Goal: Book appointment/travel/reservation

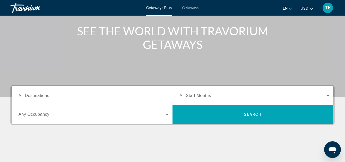
scroll to position [80, 0]
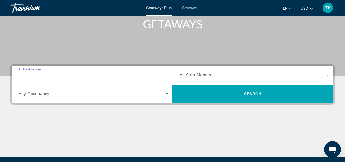
click at [61, 76] on input "Destination All Destinations" at bounding box center [94, 75] width 150 height 6
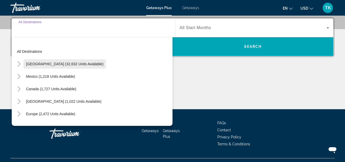
scroll to position [127, 0]
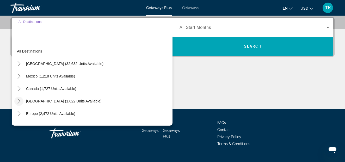
click at [19, 101] on icon "Toggle Caribbean & Atlantic Islands (1,022 units available)" at bounding box center [18, 101] width 3 height 5
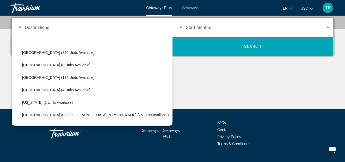
scroll to position [59, 0]
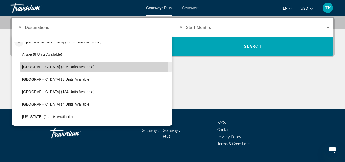
click at [38, 67] on span "[GEOGRAPHIC_DATA] (826 units available)" at bounding box center [58, 67] width 72 height 4
type input "**********"
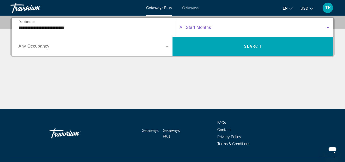
click at [329, 28] on icon "Search widget" at bounding box center [328, 28] width 6 height 6
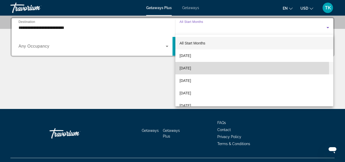
click at [184, 69] on span "[DATE]" at bounding box center [185, 68] width 11 height 6
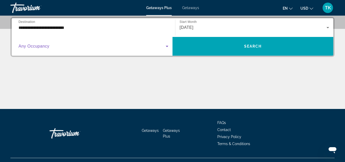
click at [166, 46] on icon "Search widget" at bounding box center [167, 46] width 3 height 1
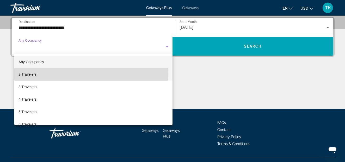
click at [32, 72] on span "2 Travelers" at bounding box center [28, 74] width 18 height 6
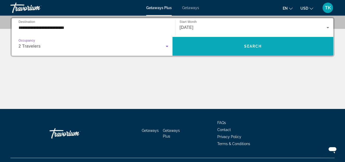
click at [251, 45] on span "Search" at bounding box center [253, 46] width 18 height 4
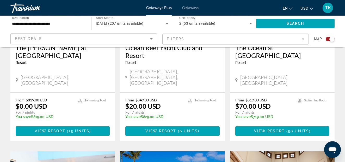
scroll to position [292, 0]
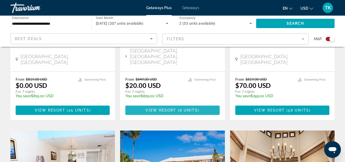
click at [170, 108] on span "View Resort" at bounding box center [160, 110] width 31 height 4
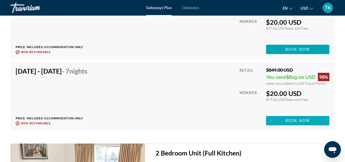
scroll to position [1223, 0]
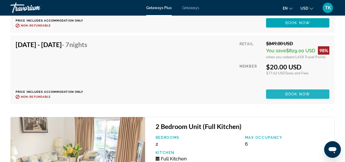
click at [296, 92] on span "Book now" at bounding box center [297, 94] width 25 height 4
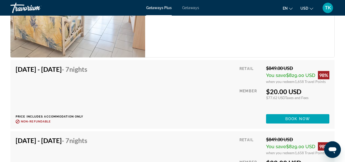
scroll to position [1126, 0]
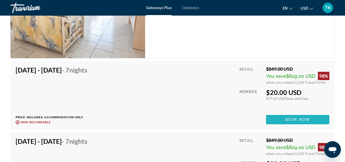
click at [300, 118] on span "Book now" at bounding box center [297, 120] width 25 height 4
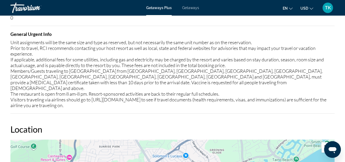
scroll to position [691, 0]
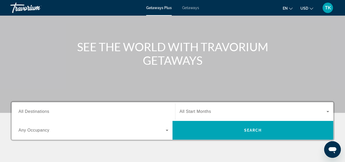
scroll to position [53, 0]
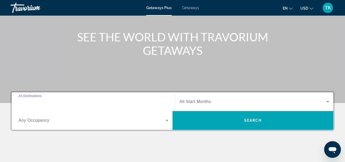
click at [53, 103] on input "Destination All Destinations" at bounding box center [94, 102] width 150 height 6
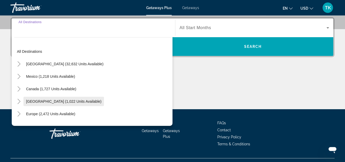
scroll to position [127, 0]
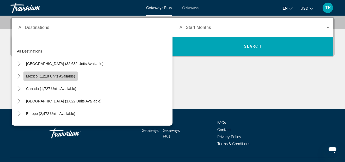
click at [33, 77] on span "Mexico (1,218 units available)" at bounding box center [50, 76] width 49 height 4
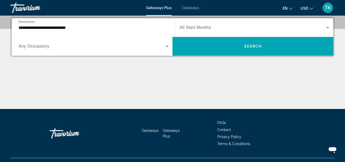
click at [75, 26] on input "**********" at bounding box center [94, 28] width 150 height 6
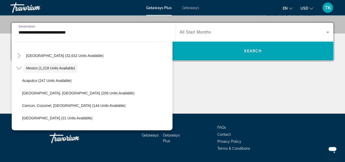
scroll to position [30, 0]
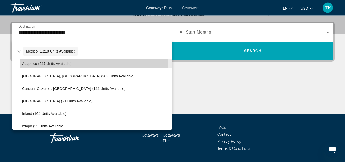
click at [31, 65] on span "Acapulco (247 units available)" at bounding box center [47, 64] width 50 height 4
type input "**********"
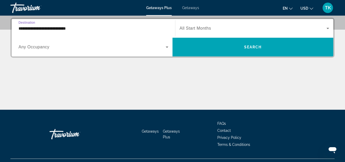
scroll to position [127, 0]
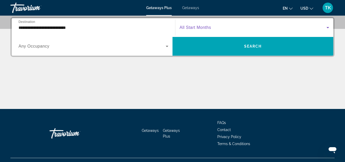
click at [327, 28] on icon "Search widget" at bounding box center [328, 27] width 3 height 1
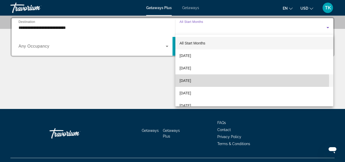
click at [188, 81] on span "[DATE]" at bounding box center [185, 81] width 11 height 6
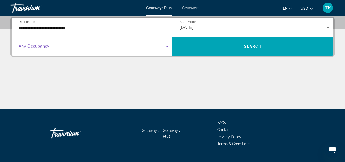
click at [167, 47] on icon "Search widget" at bounding box center [167, 46] width 3 height 1
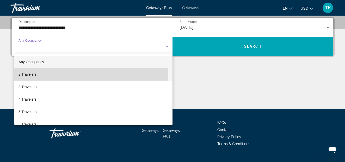
click at [28, 76] on span "2 Travelers" at bounding box center [28, 74] width 18 height 6
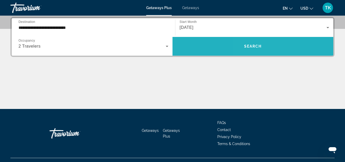
click at [251, 46] on span "Search" at bounding box center [253, 46] width 18 height 4
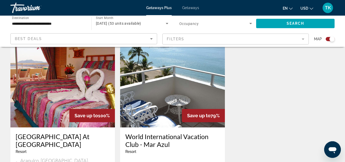
scroll to position [372, 0]
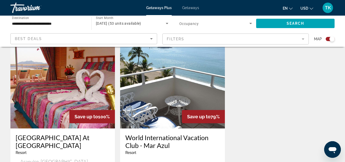
click at [61, 75] on img "Main content" at bounding box center [62, 86] width 105 height 83
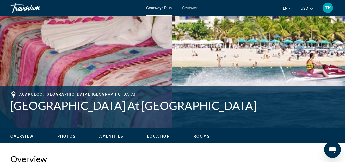
scroll to position [133, 0]
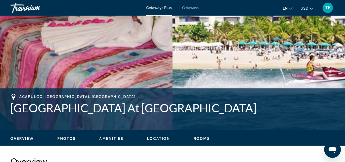
click at [66, 139] on span "Photos" at bounding box center [66, 139] width 19 height 4
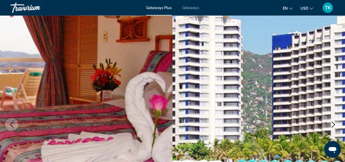
scroll to position [0, 0]
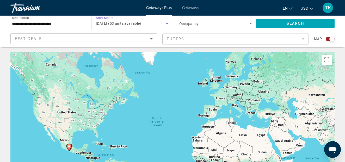
click at [168, 23] on icon "Search widget" at bounding box center [167, 23] width 3 height 1
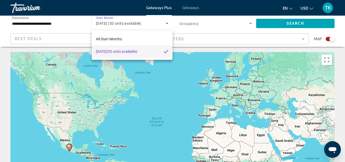
click at [212, 27] on div at bounding box center [172, 81] width 345 height 162
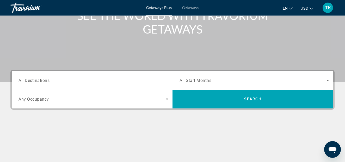
scroll to position [80, 0]
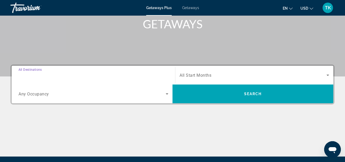
click at [53, 75] on input "Destination All Destinations" at bounding box center [94, 75] width 150 height 6
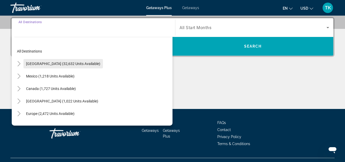
scroll to position [30, 0]
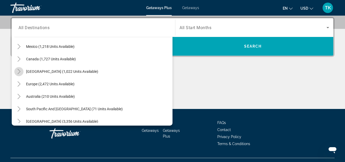
click at [20, 72] on icon "Toggle Caribbean & Atlantic Islands (1,022 units available)" at bounding box center [18, 71] width 3 height 5
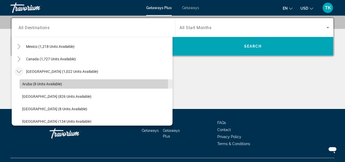
click at [37, 84] on span "Aruba (8 units available)" at bounding box center [42, 84] width 40 height 4
type input "**********"
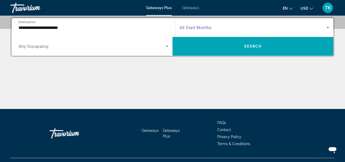
click at [327, 27] on icon "Search widget" at bounding box center [328, 27] width 3 height 1
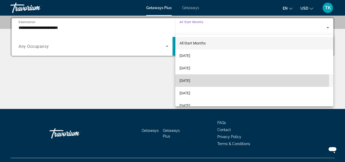
click at [190, 81] on span "[DATE]" at bounding box center [185, 81] width 11 height 6
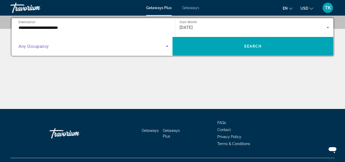
click at [167, 47] on icon "Search widget" at bounding box center [167, 46] width 3 height 1
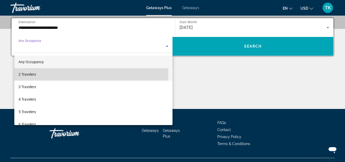
click at [42, 74] on mat-option "2 Travelers" at bounding box center [93, 74] width 158 height 13
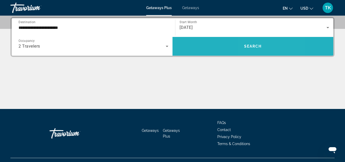
click at [255, 47] on span "Search" at bounding box center [253, 46] width 18 height 4
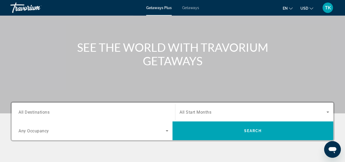
scroll to position [80, 0]
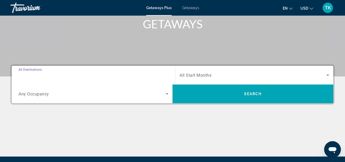
click at [51, 74] on input "Destination All Destinations" at bounding box center [94, 75] width 150 height 6
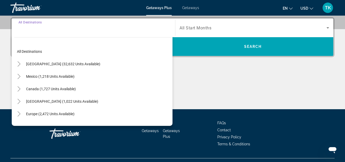
scroll to position [127, 0]
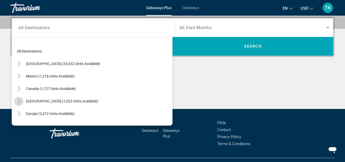
click at [19, 102] on icon "Toggle Caribbean & Atlantic Islands (1,022 units available)" at bounding box center [18, 101] width 5 height 5
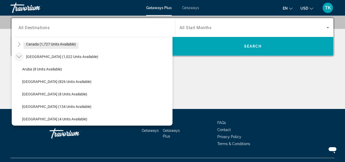
scroll to position [59, 0]
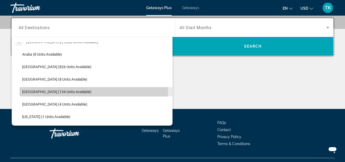
click at [42, 92] on span "[GEOGRAPHIC_DATA] (134 units available)" at bounding box center [56, 92] width 69 height 4
type input "**********"
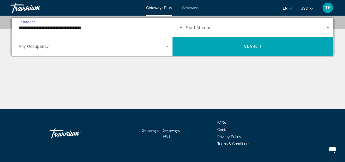
click at [104, 28] on input "**********" at bounding box center [94, 28] width 150 height 6
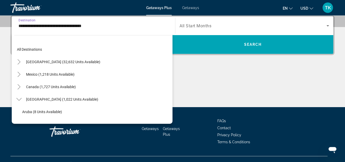
scroll to position [69, 0]
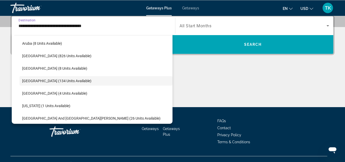
click at [142, 24] on input "**********" at bounding box center [94, 26] width 150 height 6
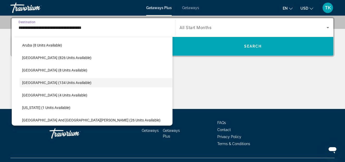
click at [118, 29] on input "**********" at bounding box center [94, 28] width 150 height 6
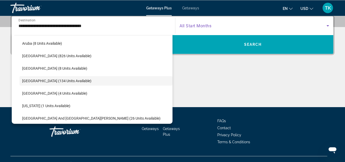
click at [328, 26] on icon "Search widget" at bounding box center [328, 25] width 3 height 1
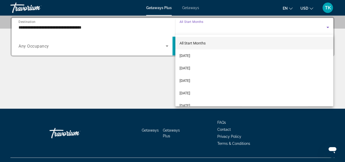
scroll to position [127, 0]
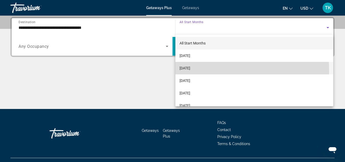
click at [184, 71] on span "[DATE]" at bounding box center [185, 68] width 11 height 6
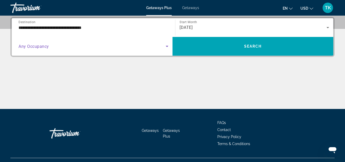
click at [167, 47] on icon "Search widget" at bounding box center [167, 46] width 3 height 1
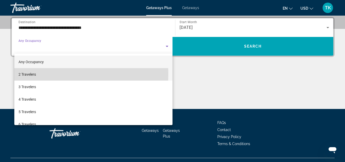
click at [25, 74] on span "2 Travelers" at bounding box center [27, 74] width 17 height 6
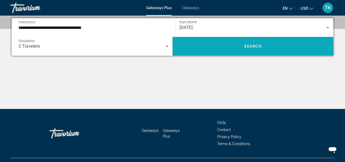
click at [250, 45] on span "Search" at bounding box center [253, 46] width 18 height 4
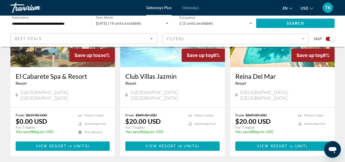
scroll to position [266, 0]
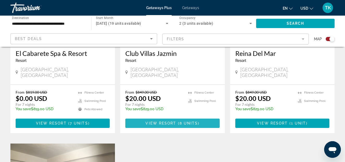
click at [173, 121] on span "View Resort" at bounding box center [160, 123] width 31 height 4
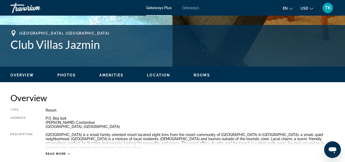
scroll to position [186, 0]
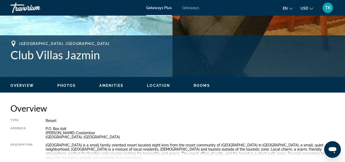
click at [68, 86] on span "Photos" at bounding box center [66, 86] width 19 height 4
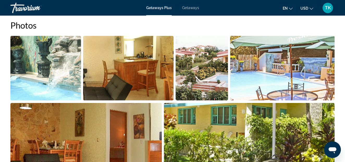
scroll to position [328, 0]
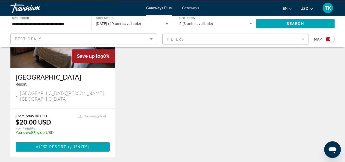
scroll to position [425, 0]
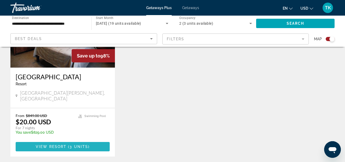
click at [53, 145] on span "View Resort" at bounding box center [51, 147] width 31 height 4
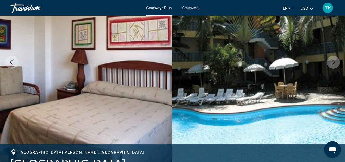
scroll to position [80, 0]
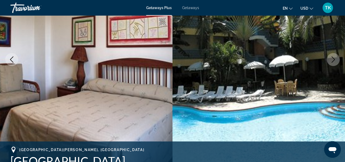
click at [333, 59] on icon "Next image" at bounding box center [333, 60] width 6 height 6
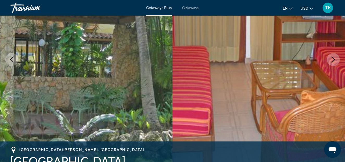
click at [333, 59] on icon "Next image" at bounding box center [333, 60] width 6 height 6
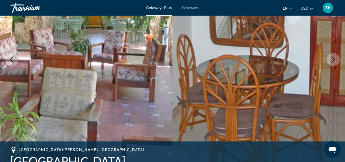
click at [333, 59] on icon "Next image" at bounding box center [333, 60] width 6 height 6
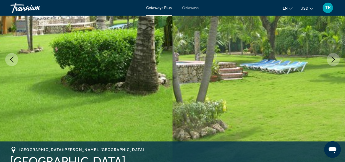
click at [333, 59] on icon "Next image" at bounding box center [333, 60] width 6 height 6
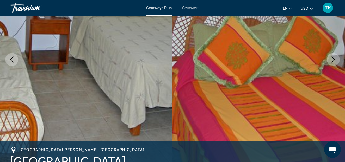
click at [333, 59] on icon "Next image" at bounding box center [333, 60] width 6 height 6
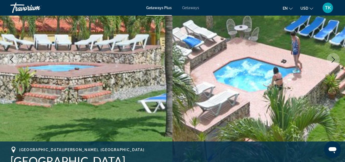
click at [333, 59] on icon "Next image" at bounding box center [333, 60] width 6 height 6
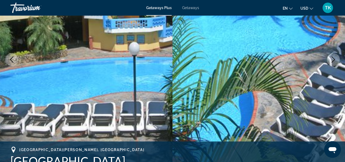
click at [333, 59] on icon "Next image" at bounding box center [333, 60] width 6 height 6
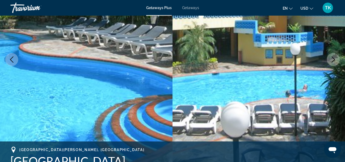
click at [333, 59] on icon "Next image" at bounding box center [333, 60] width 6 height 6
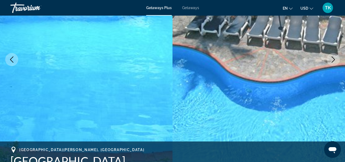
click at [334, 59] on icon "Next image" at bounding box center [333, 60] width 6 height 6
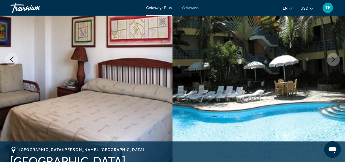
click at [334, 60] on icon "Next image" at bounding box center [333, 60] width 6 height 6
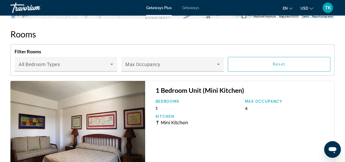
scroll to position [904, 0]
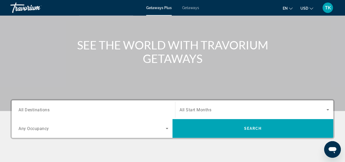
scroll to position [80, 0]
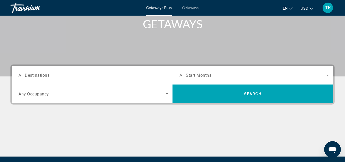
click at [57, 76] on input "Destination All Destinations" at bounding box center [94, 75] width 150 height 6
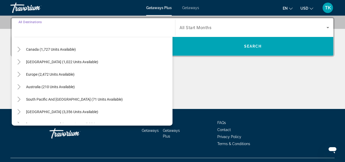
scroll to position [59, 0]
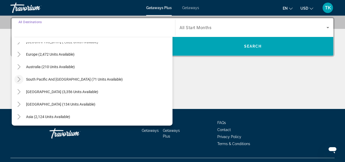
click at [19, 78] on icon "Toggle South Pacific and Oceania (71 units available)" at bounding box center [18, 79] width 5 height 5
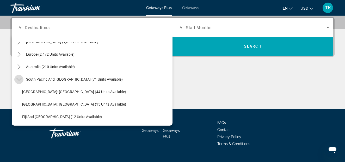
click at [18, 80] on icon "Toggle South Pacific and Oceania (71 units available)" at bounding box center [18, 79] width 5 height 5
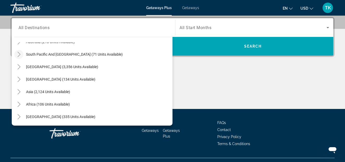
scroll to position [138, 0]
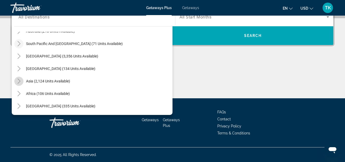
click at [18, 80] on icon "Toggle Asia (2,124 units available)" at bounding box center [18, 81] width 5 height 5
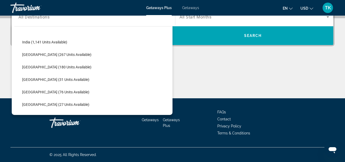
scroll to position [203, 0]
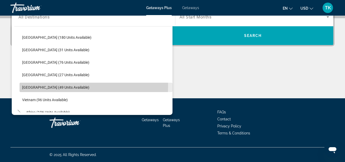
click at [28, 87] on span "[GEOGRAPHIC_DATA] (49 units available)" at bounding box center [55, 88] width 67 height 4
type input "**********"
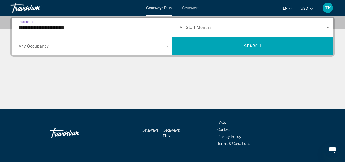
scroll to position [127, 0]
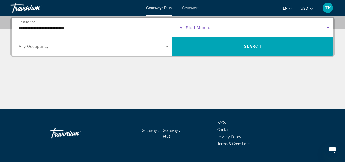
click at [328, 27] on icon "Search widget" at bounding box center [328, 27] width 3 height 1
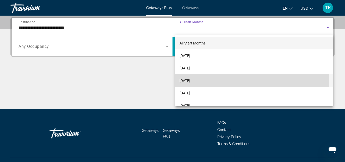
click at [184, 81] on span "[DATE]" at bounding box center [185, 81] width 11 height 6
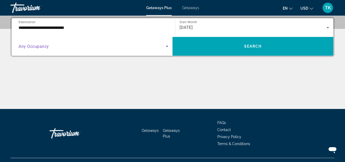
click at [166, 46] on icon "Search widget" at bounding box center [167, 46] width 3 height 1
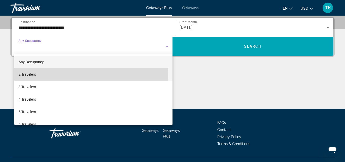
click at [25, 75] on span "2 Travelers" at bounding box center [27, 74] width 17 height 6
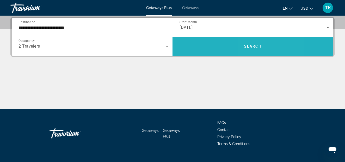
click at [254, 45] on span "Search" at bounding box center [253, 46] width 18 height 4
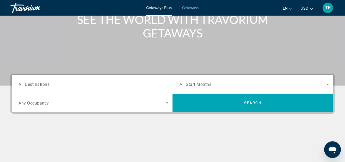
scroll to position [80, 0]
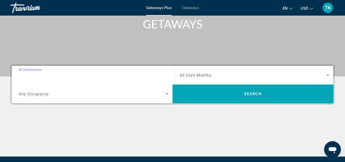
click at [52, 75] on input "Destination All Destinations" at bounding box center [94, 75] width 150 height 6
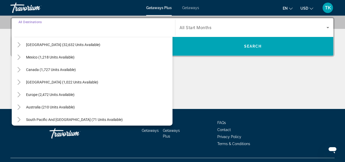
scroll to position [30, 0]
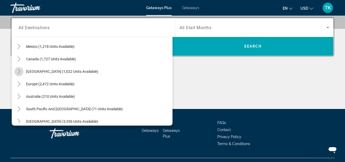
click at [21, 72] on icon "Toggle Caribbean & Atlantic Islands (1,022 units available)" at bounding box center [18, 71] width 5 height 5
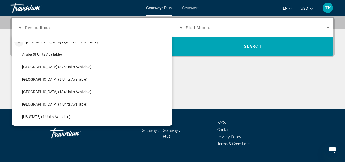
scroll to position [89, 0]
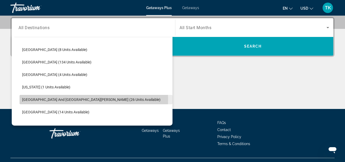
click at [45, 99] on span "[GEOGRAPHIC_DATA] and [GEOGRAPHIC_DATA][PERSON_NAME] (26 units available)" at bounding box center [91, 100] width 138 height 4
type input "**********"
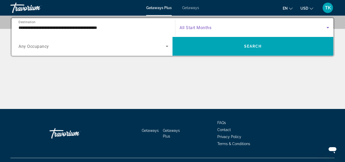
click at [327, 28] on icon "Search widget" at bounding box center [328, 27] width 3 height 1
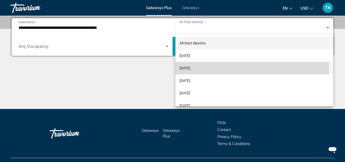
click at [188, 68] on span "[DATE]" at bounding box center [185, 68] width 11 height 6
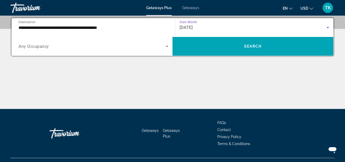
click at [167, 46] on icon "Search widget" at bounding box center [167, 46] width 3 height 1
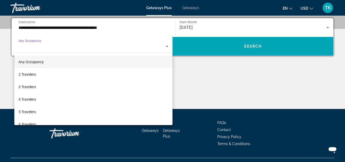
drag, startPoint x: 70, startPoint y: 53, endPoint x: 61, endPoint y: 62, distance: 12.9
click at [61, 62] on div "Any Occupancy 2 Travelers 3 Travelers 4 Travelers 5 Travelers 6 Travelers 7 Tra…" at bounding box center [172, 81] width 345 height 162
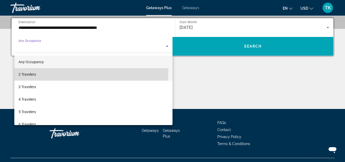
click at [29, 73] on span "2 Travelers" at bounding box center [27, 74] width 17 height 6
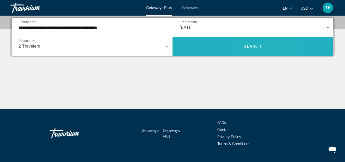
click at [251, 45] on span "Search" at bounding box center [253, 46] width 18 height 4
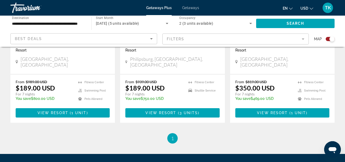
scroll to position [279, 0]
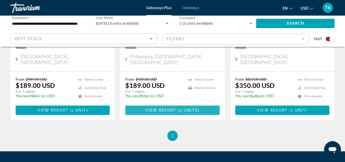
click at [170, 111] on span "View Resort" at bounding box center [160, 110] width 31 height 4
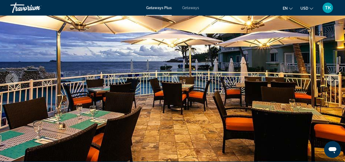
scroll to position [53, 0]
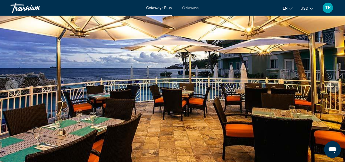
click at [333, 84] on icon "Next image" at bounding box center [333, 86] width 3 height 6
click at [334, 86] on icon "Next image" at bounding box center [333, 86] width 3 height 6
click at [11, 87] on icon "Previous image" at bounding box center [12, 86] width 6 height 6
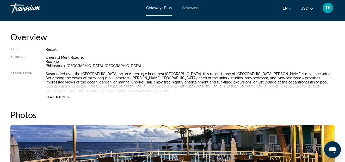
scroll to position [239, 0]
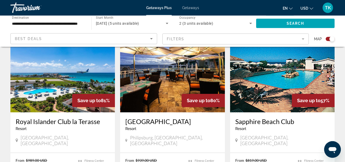
scroll to position [186, 0]
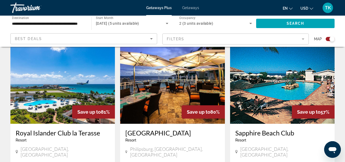
click at [59, 84] on img "Main content" at bounding box center [62, 82] width 105 height 83
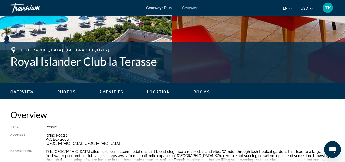
scroll to position [169, 0]
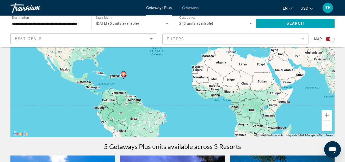
scroll to position [80, 0]
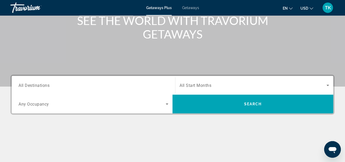
scroll to position [80, 0]
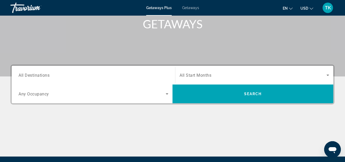
click at [57, 75] on input "Destination All Destinations" at bounding box center [94, 75] width 150 height 6
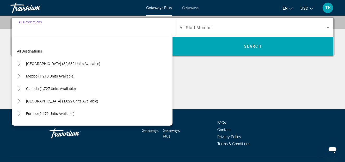
scroll to position [30, 0]
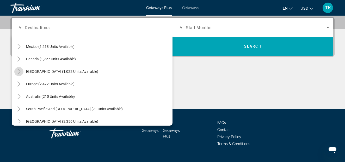
click at [19, 71] on icon "Toggle Caribbean & Atlantic Islands (1,022 units available)" at bounding box center [18, 71] width 5 height 5
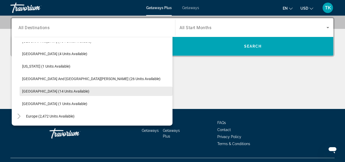
scroll to position [119, 0]
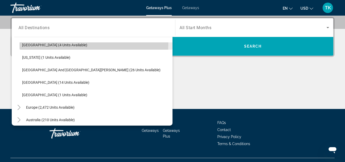
click at [39, 43] on span "[GEOGRAPHIC_DATA] (4 units available)" at bounding box center [54, 45] width 65 height 4
type input "**********"
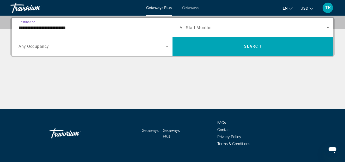
click at [329, 28] on icon "Search widget" at bounding box center [328, 27] width 3 height 1
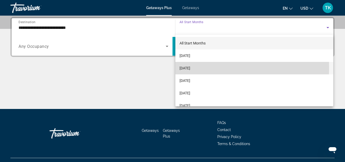
click at [183, 69] on span "[DATE]" at bounding box center [185, 68] width 11 height 6
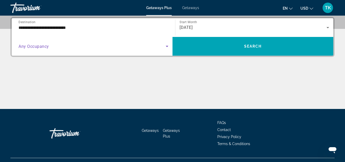
click at [168, 46] on icon "Search widget" at bounding box center [167, 46] width 3 height 1
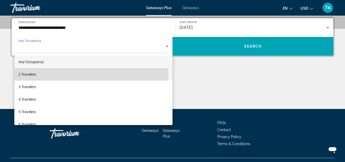
click at [25, 75] on span "2 Travelers" at bounding box center [27, 74] width 17 height 6
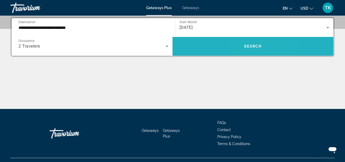
click at [249, 46] on span "Search" at bounding box center [253, 46] width 18 height 4
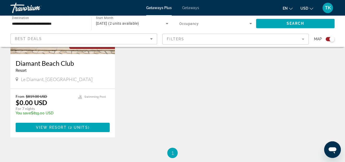
scroll to position [292, 0]
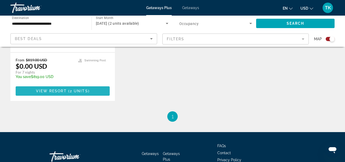
click at [57, 91] on span "View Resort" at bounding box center [51, 91] width 31 height 4
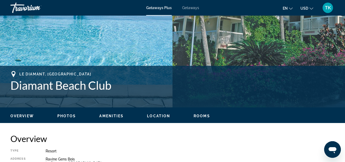
scroll to position [160, 0]
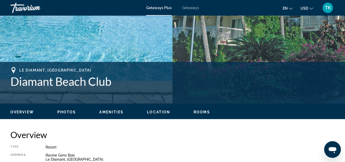
click at [64, 111] on span "Photos" at bounding box center [66, 112] width 19 height 4
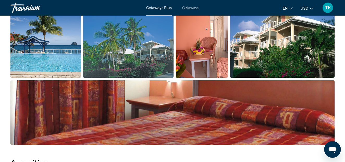
scroll to position [319, 0]
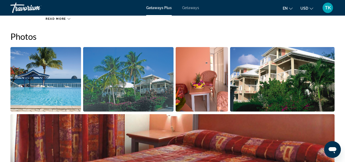
click at [57, 81] on img "Open full-screen image slider" at bounding box center [45, 79] width 71 height 65
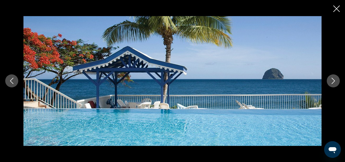
click at [334, 81] on icon "Next image" at bounding box center [333, 81] width 3 height 6
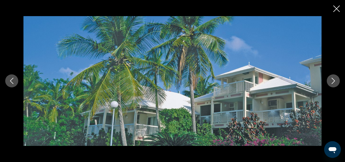
click at [334, 80] on icon "Next image" at bounding box center [333, 81] width 6 height 6
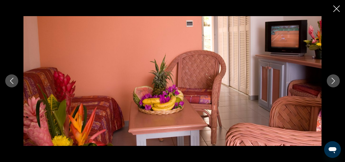
click at [334, 80] on icon "Next image" at bounding box center [333, 81] width 6 height 6
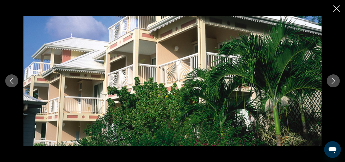
click at [334, 80] on icon "Next image" at bounding box center [333, 81] width 6 height 6
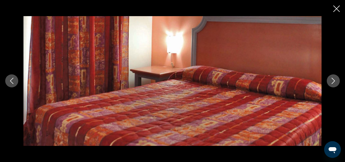
click at [334, 80] on icon "Next image" at bounding box center [333, 81] width 6 height 6
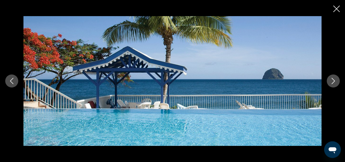
scroll to position [240, 0]
click at [337, 8] on icon "Close slideshow" at bounding box center [336, 8] width 7 height 7
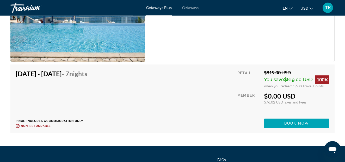
scroll to position [1011, 0]
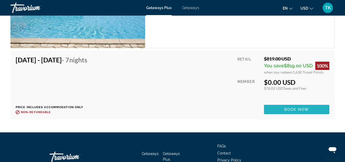
click at [295, 109] on span "Book now" at bounding box center [296, 110] width 25 height 4
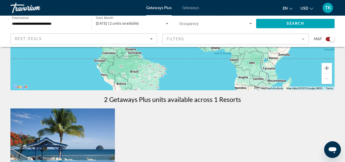
scroll to position [133, 0]
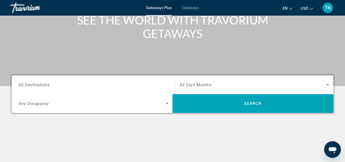
scroll to position [80, 0]
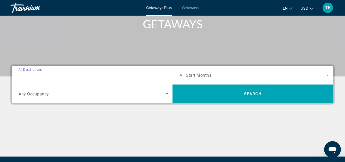
click at [59, 76] on input "Destination All Destinations" at bounding box center [94, 75] width 150 height 6
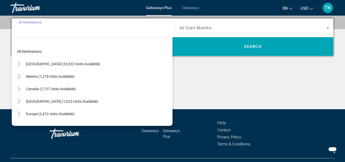
scroll to position [127, 0]
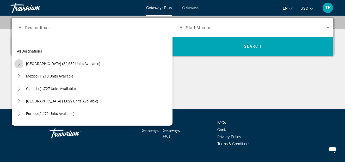
click at [20, 64] on icon "Toggle United States (32,632 units available)" at bounding box center [18, 63] width 3 height 5
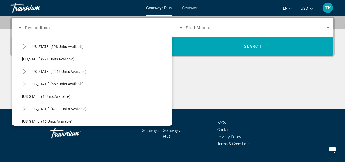
scroll to position [59, 0]
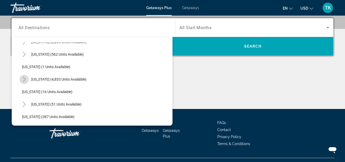
click at [25, 80] on icon "Toggle Florida (4,833 units available)" at bounding box center [24, 79] width 5 height 5
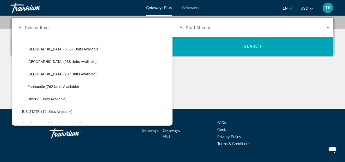
scroll to position [89, 0]
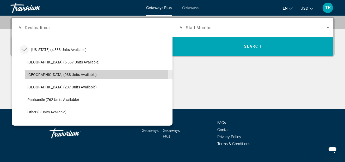
click at [40, 74] on span "[GEOGRAPHIC_DATA] (938 units available)" at bounding box center [61, 75] width 69 height 4
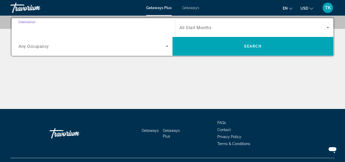
type input "**********"
click at [327, 27] on icon "Search widget" at bounding box center [328, 27] width 3 height 1
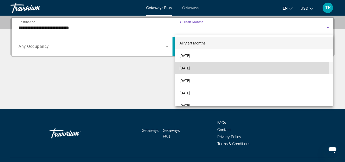
click at [190, 69] on span "[DATE]" at bounding box center [185, 68] width 11 height 6
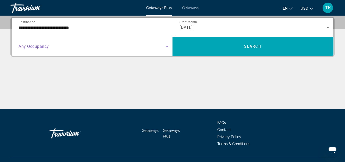
click at [167, 46] on icon "Search widget" at bounding box center [167, 46] width 3 height 1
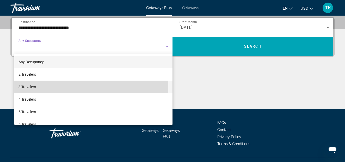
click at [29, 87] on span "3 Travelers" at bounding box center [27, 87] width 17 height 6
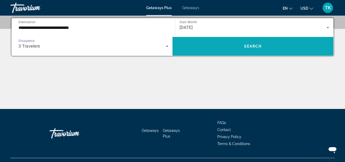
click at [254, 45] on span "Search" at bounding box center [253, 46] width 18 height 4
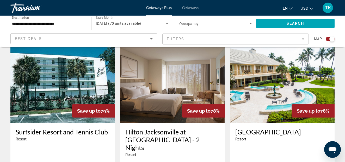
scroll to position [585, 0]
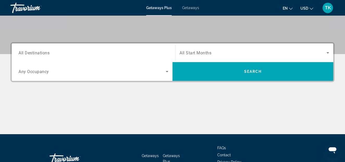
scroll to position [106, 0]
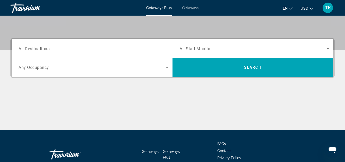
click at [53, 48] on input "Destination All Destinations" at bounding box center [94, 49] width 150 height 6
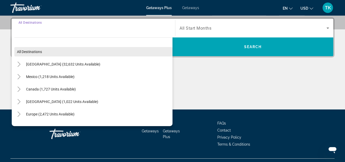
scroll to position [127, 0]
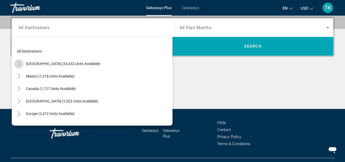
click at [19, 64] on icon "Toggle United States (32,632 units available)" at bounding box center [18, 63] width 5 height 5
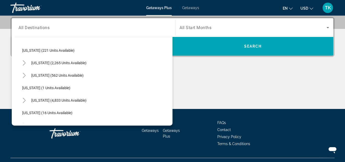
scroll to position [59, 0]
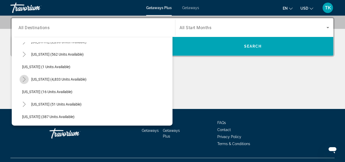
click at [24, 79] on icon "Toggle Florida (4,833 units available)" at bounding box center [24, 79] width 5 height 5
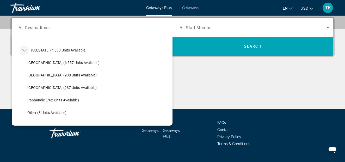
scroll to position [89, 0]
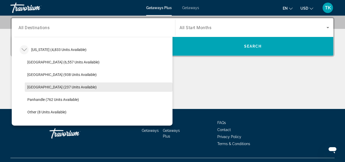
click at [41, 86] on span "[GEOGRAPHIC_DATA] (237 units available)" at bounding box center [61, 87] width 69 height 4
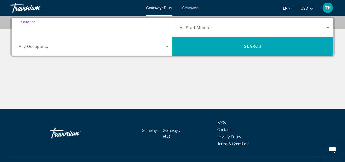
type input "**********"
click at [327, 27] on icon "Search widget" at bounding box center [328, 28] width 6 height 6
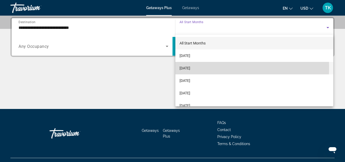
click at [187, 69] on span "[DATE]" at bounding box center [185, 68] width 11 height 6
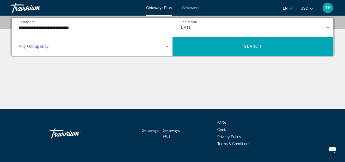
click at [166, 46] on icon "Search widget" at bounding box center [167, 46] width 6 height 6
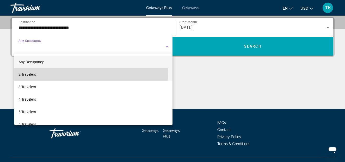
click at [26, 76] on span "2 Travelers" at bounding box center [27, 74] width 17 height 6
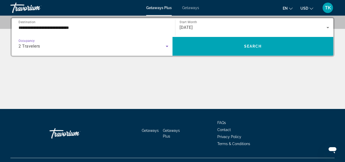
click at [167, 47] on icon "Search widget" at bounding box center [167, 46] width 3 height 1
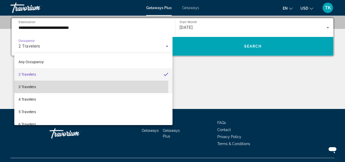
click at [28, 88] on span "3 Travelers" at bounding box center [27, 87] width 17 height 6
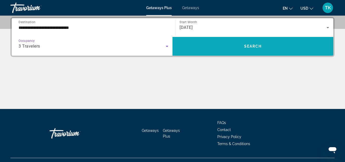
click at [251, 45] on span "Search" at bounding box center [253, 46] width 18 height 4
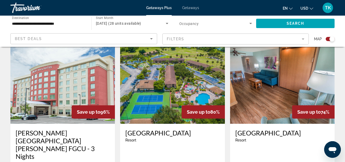
scroll to position [80, 0]
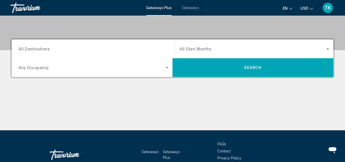
scroll to position [106, 0]
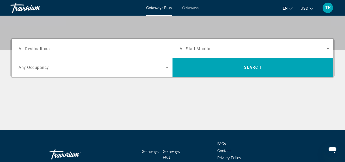
click at [190, 8] on span "Getaways" at bounding box center [190, 8] width 17 height 4
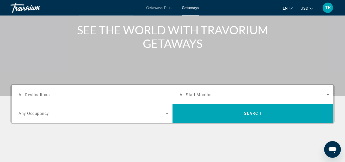
scroll to position [80, 0]
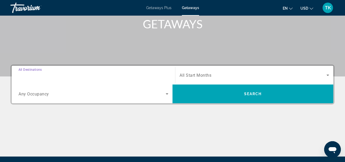
click at [58, 73] on input "Destination All Destinations" at bounding box center [94, 75] width 150 height 6
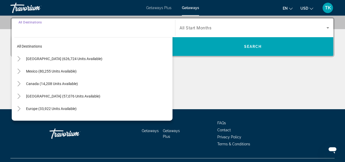
scroll to position [127, 0]
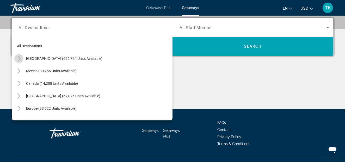
click at [20, 58] on icon "Toggle United States (626,724 units available)" at bounding box center [18, 58] width 3 height 5
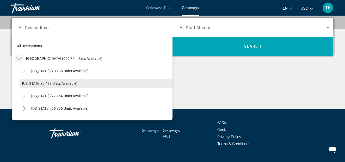
scroll to position [30, 0]
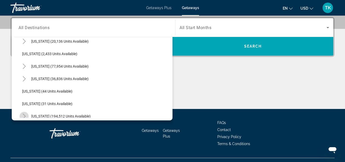
click at [26, 115] on icon "Toggle Florida (194,512 units available)" at bounding box center [24, 116] width 5 height 5
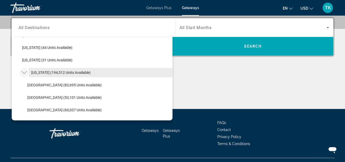
scroll to position [89, 0]
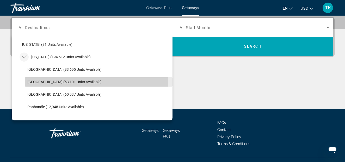
click at [42, 82] on span "[GEOGRAPHIC_DATA] (53,101 units available)" at bounding box center [64, 82] width 74 height 4
type input "**********"
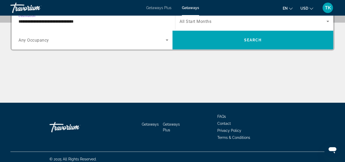
scroll to position [138, 0]
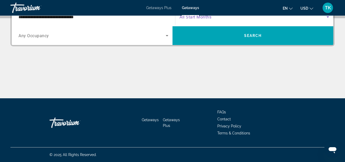
click at [327, 17] on icon "Search widget" at bounding box center [328, 17] width 6 height 6
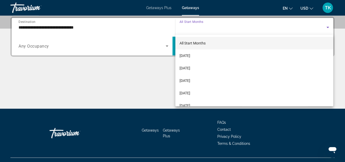
scroll to position [127, 0]
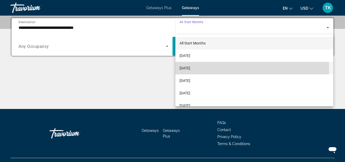
click at [187, 70] on span "[DATE]" at bounding box center [185, 68] width 11 height 6
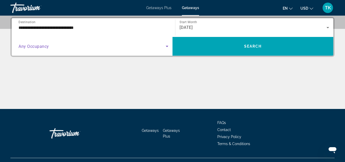
click at [167, 46] on icon "Search widget" at bounding box center [167, 46] width 6 height 6
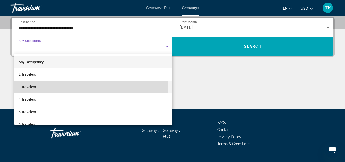
click at [27, 87] on span "3 Travelers" at bounding box center [27, 87] width 17 height 6
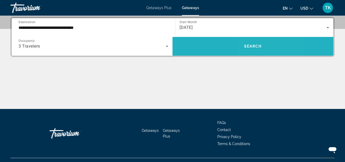
click at [258, 48] on span "Search" at bounding box center [253, 46] width 18 height 4
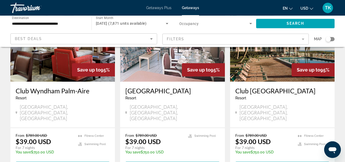
scroll to position [691, 0]
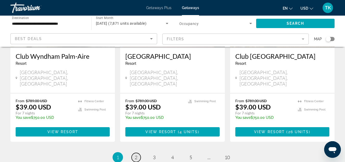
click at [136, 155] on span "2" at bounding box center [136, 158] width 3 height 6
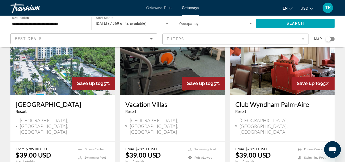
scroll to position [80, 0]
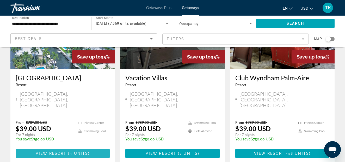
click at [56, 152] on span "View Resort" at bounding box center [51, 154] width 31 height 4
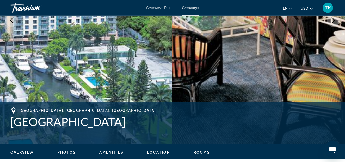
scroll to position [106, 0]
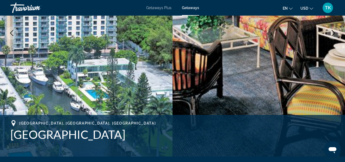
click at [246, 82] on img "Main content" at bounding box center [259, 33] width 173 height 248
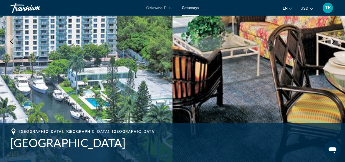
click at [246, 82] on img "Main content" at bounding box center [259, 42] width 173 height 248
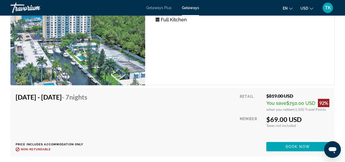
scroll to position [1142, 0]
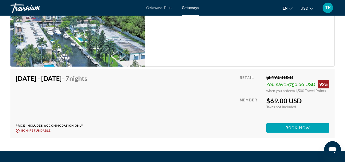
click at [252, 79] on div "[DATE] - [DATE] - 7 Nights Price includes accommodation only Refundable until :…" at bounding box center [173, 104] width 314 height 58
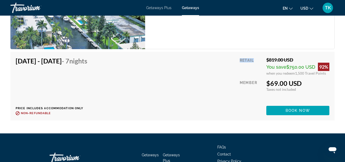
scroll to position [1169, 0]
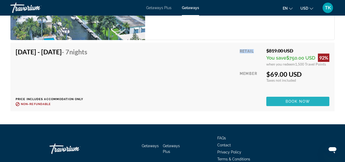
click at [296, 101] on span "Book now" at bounding box center [298, 102] width 25 height 4
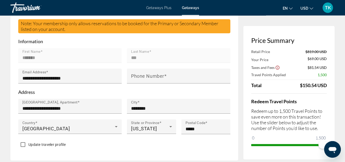
scroll to position [160, 0]
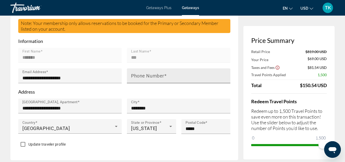
click at [176, 75] on input "Phone Number" at bounding box center [180, 78] width 98 height 6
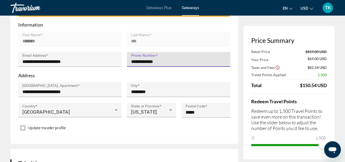
scroll to position [186, 0]
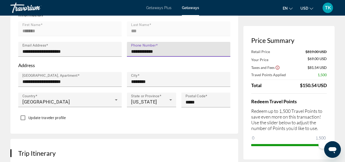
type input "**********"
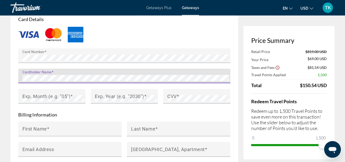
scroll to position [425, 0]
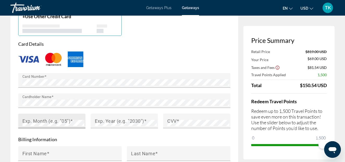
click at [78, 114] on div "Exp. Month (e.g. "05")" at bounding box center [53, 121] width 62 height 15
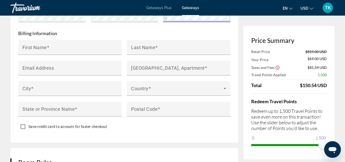
scroll to position [505, 0]
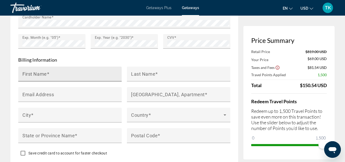
click at [57, 68] on div "First Name" at bounding box center [71, 74] width 98 height 15
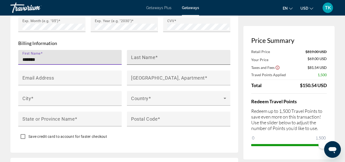
scroll to position [532, 0]
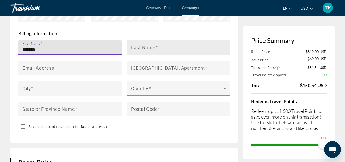
type input "*******"
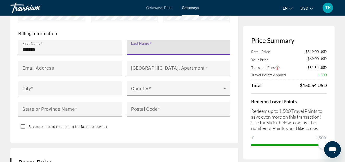
click at [176, 47] on input "Last Name" at bounding box center [180, 50] width 98 height 6
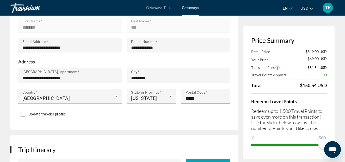
scroll to position [186, 0]
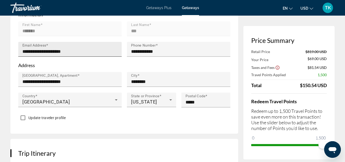
type input "***"
drag, startPoint x: 22, startPoint y: 45, endPoint x: 78, endPoint y: 47, distance: 56.4
click at [66, 49] on div "**********" at bounding box center [69, 49] width 103 height 15
drag, startPoint x: 81, startPoint y: 46, endPoint x: 21, endPoint y: 45, distance: 59.7
click at [22, 48] on input "**********" at bounding box center [71, 51] width 98 height 6
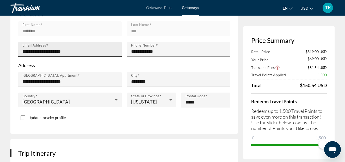
drag, startPoint x: 17, startPoint y: 30, endPoint x: 50, endPoint y: 51, distance: 38.8
click at [17, 31] on div "**********" at bounding box center [124, 33] width 228 height 201
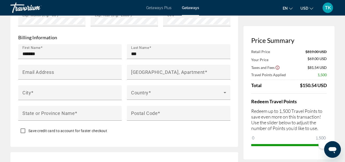
scroll to position [532, 0]
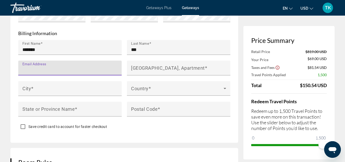
click at [57, 67] on input "Email Address" at bounding box center [71, 70] width 98 height 6
paste input "**********"
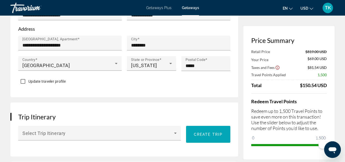
scroll to position [213, 0]
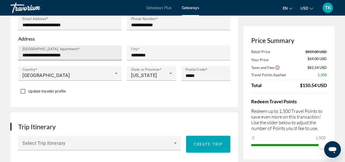
type input "**********"
drag, startPoint x: 22, startPoint y: 49, endPoint x: 46, endPoint y: 53, distance: 24.6
click at [44, 53] on div "**********" at bounding box center [69, 53] width 103 height 15
drag, startPoint x: 74, startPoint y: 50, endPoint x: 24, endPoint y: 47, distance: 49.9
click at [23, 52] on input "**********" at bounding box center [71, 55] width 98 height 6
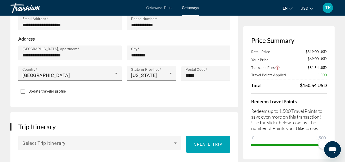
drag, startPoint x: 112, startPoint y: 93, endPoint x: 89, endPoint y: 58, distance: 41.0
click at [107, 93] on div "**********" at bounding box center [124, 6] width 228 height 201
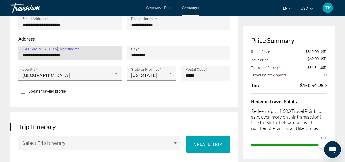
drag, startPoint x: 75, startPoint y: 50, endPoint x: 23, endPoint y: 46, distance: 52.0
click at [23, 52] on input "**********" at bounding box center [71, 55] width 98 height 6
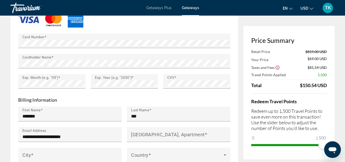
scroll to position [479, 0]
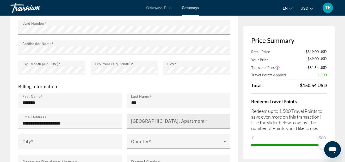
click at [133, 118] on mat-label "[GEOGRAPHIC_DATA], Apartment" at bounding box center [168, 120] width 74 height 5
click at [133, 120] on input "[GEOGRAPHIC_DATA], Apartment" at bounding box center [180, 123] width 98 height 6
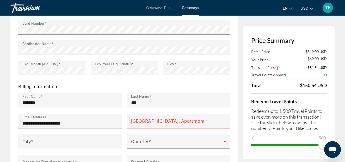
drag, startPoint x: 217, startPoint y: 74, endPoint x: 198, endPoint y: 86, distance: 22.4
click at [215, 75] on div "Main content" at bounding box center [196, 78] width 67 height 6
click at [144, 118] on mat-label "[GEOGRAPHIC_DATA], Apartment" at bounding box center [168, 120] width 74 height 5
click at [144, 120] on input "[GEOGRAPHIC_DATA], Apartment" at bounding box center [180, 123] width 98 height 6
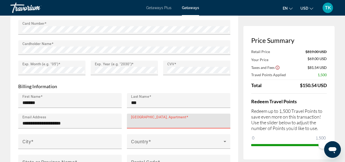
paste input "**********"
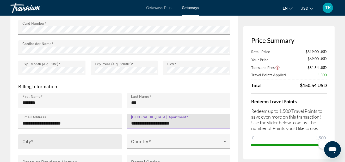
type input "**********"
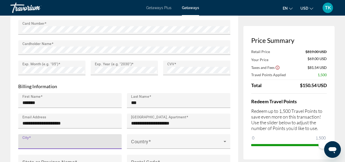
click at [42, 141] on input "City" at bounding box center [71, 144] width 98 height 6
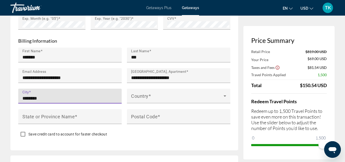
scroll to position [532, 0]
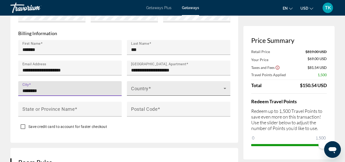
type input "********"
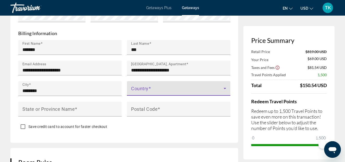
click at [224, 86] on icon "Main content" at bounding box center [225, 89] width 6 height 6
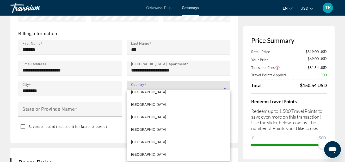
scroll to position [2994, 0]
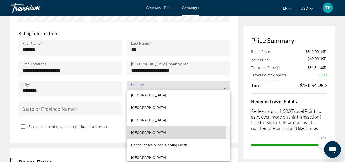
click at [150, 132] on span "[GEOGRAPHIC_DATA]" at bounding box center [148, 133] width 35 height 6
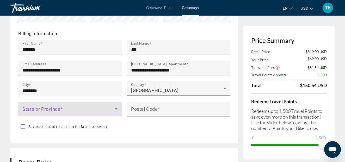
click at [116, 109] on icon "Main content" at bounding box center [116, 109] width 3 height 1
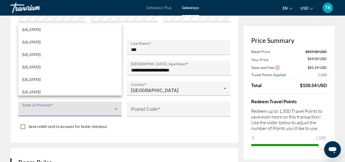
scroll to position [344, 0]
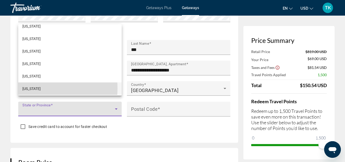
click at [28, 88] on span "[US_STATE]" at bounding box center [31, 89] width 18 height 6
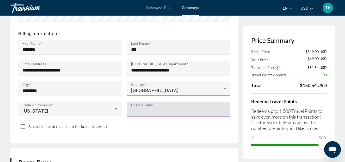
click at [168, 108] on input "Postal Code" at bounding box center [180, 111] width 98 height 6
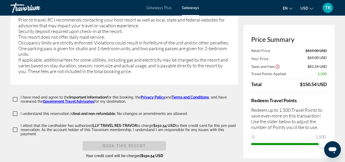
scroll to position [1064, 0]
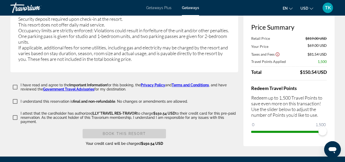
type input "*****"
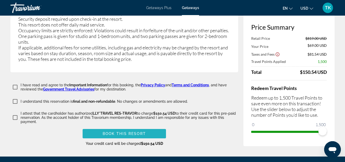
click at [123, 132] on span "Book this Resort" at bounding box center [124, 134] width 43 height 4
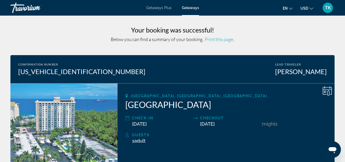
click at [66, 28] on h3 "Your booking was successful!" at bounding box center [172, 30] width 324 height 8
click at [220, 40] on span "Print this page" at bounding box center [219, 39] width 28 height 6
